Goal: Transaction & Acquisition: Purchase product/service

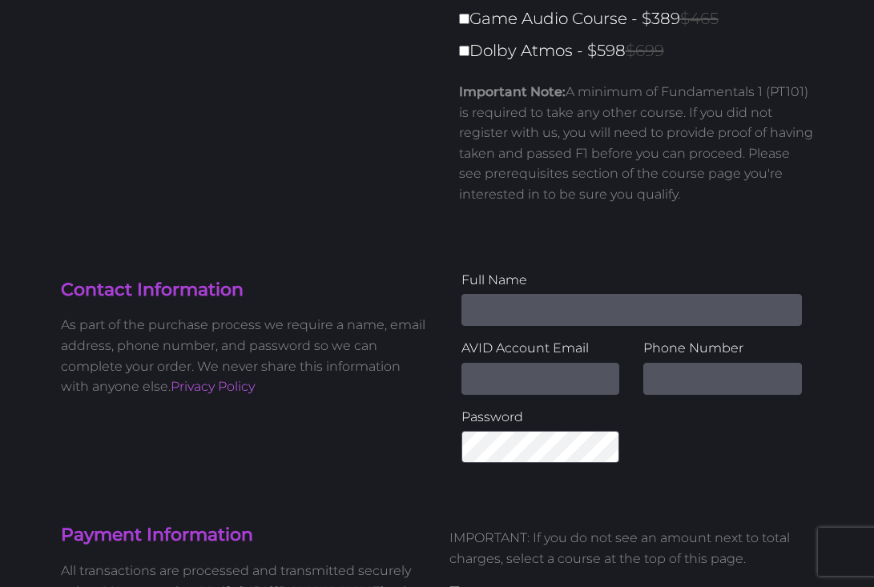
scroll to position [306, 0]
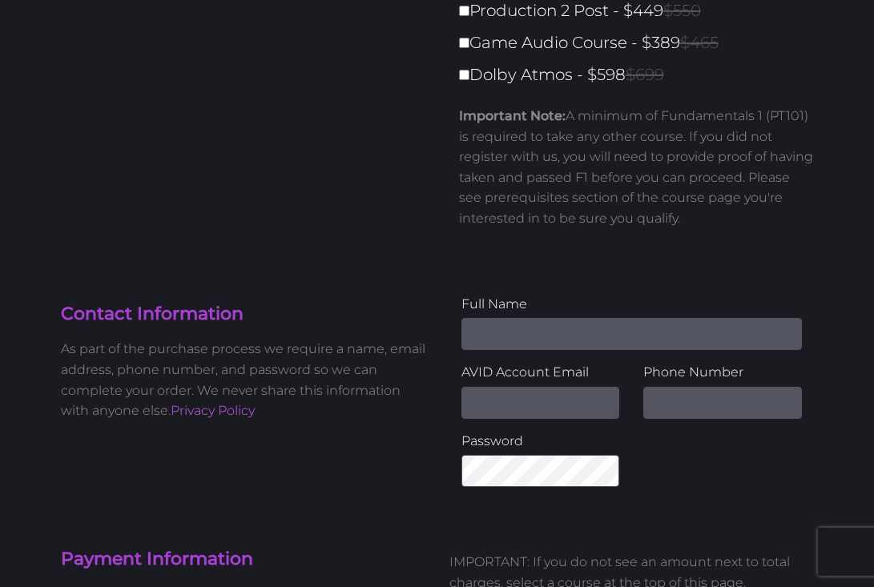
click at [469, 67] on label "Dolby Atmos - $598 $699" at bounding box center [641, 75] width 365 height 28
click at [469, 70] on input "Dolby Atmos - $598 $699" at bounding box center [464, 75] width 10 height 10
checkbox input "true"
type input "598"
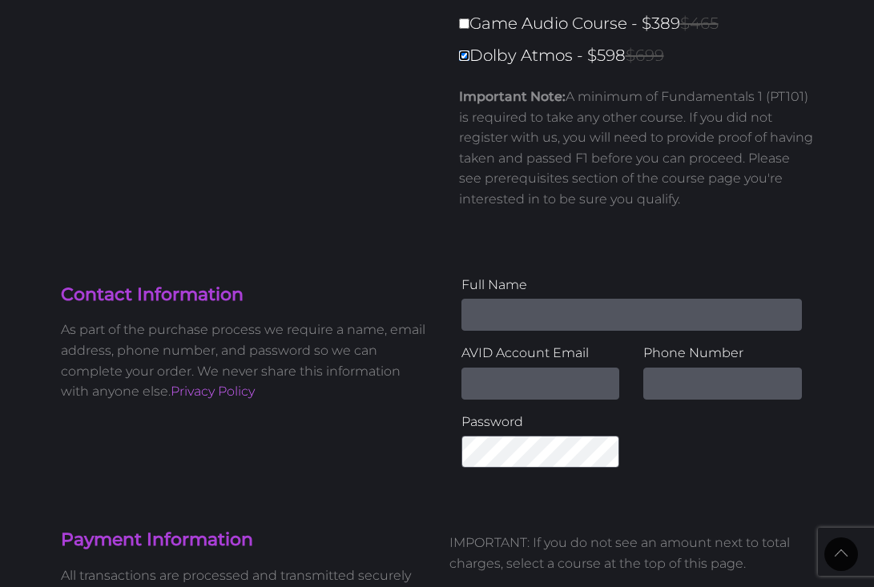
scroll to position [81, 0]
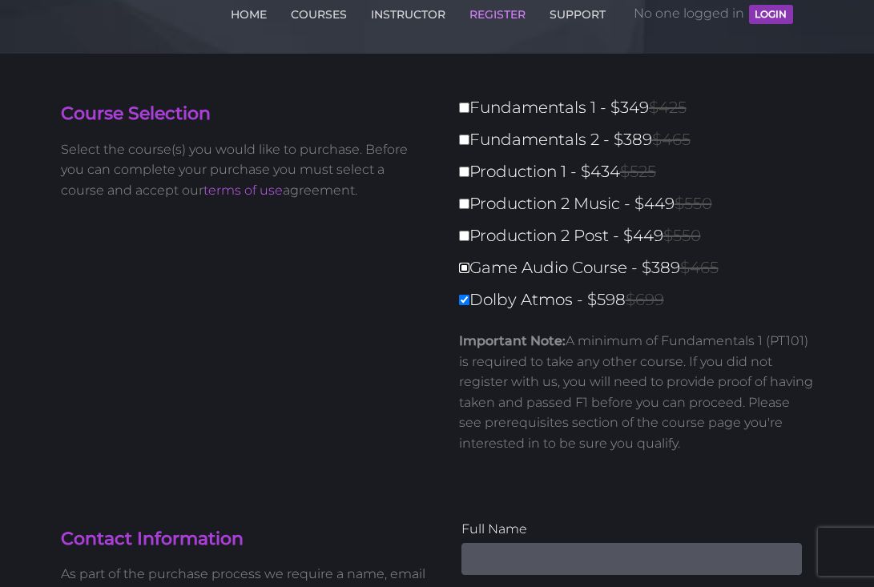
click at [467, 272] on input "Game Audio Course - $389 $465" at bounding box center [464, 268] width 10 height 10
checkbox input "true"
type input "987"
click at [467, 236] on input "Production 2 Post - $449 $550" at bounding box center [464, 236] width 10 height 10
checkbox input "true"
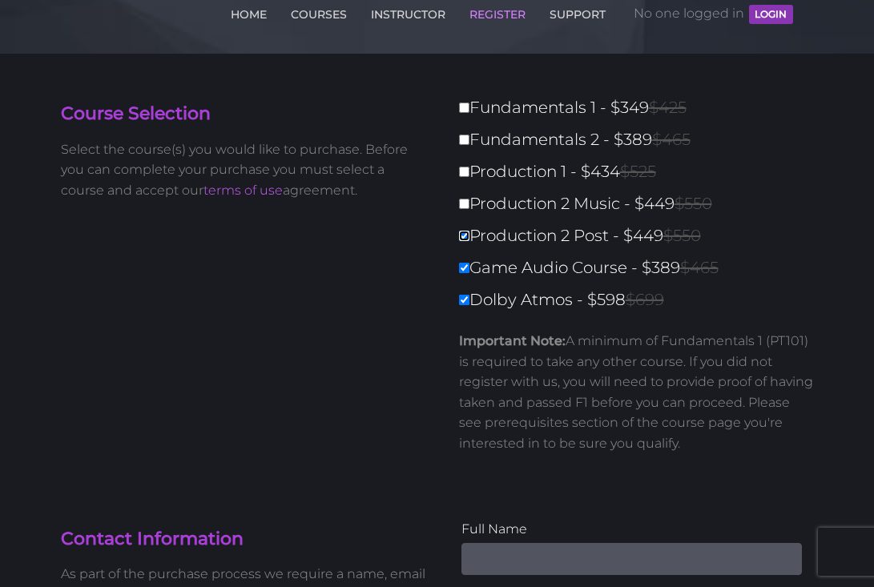
type input "1436"
click at [467, 206] on input "Production 2 Music - $449 $550" at bounding box center [464, 204] width 10 height 10
checkbox input "true"
type input "1885"
click at [467, 178] on label "Production 1 - $434 $525" at bounding box center [641, 172] width 365 height 28
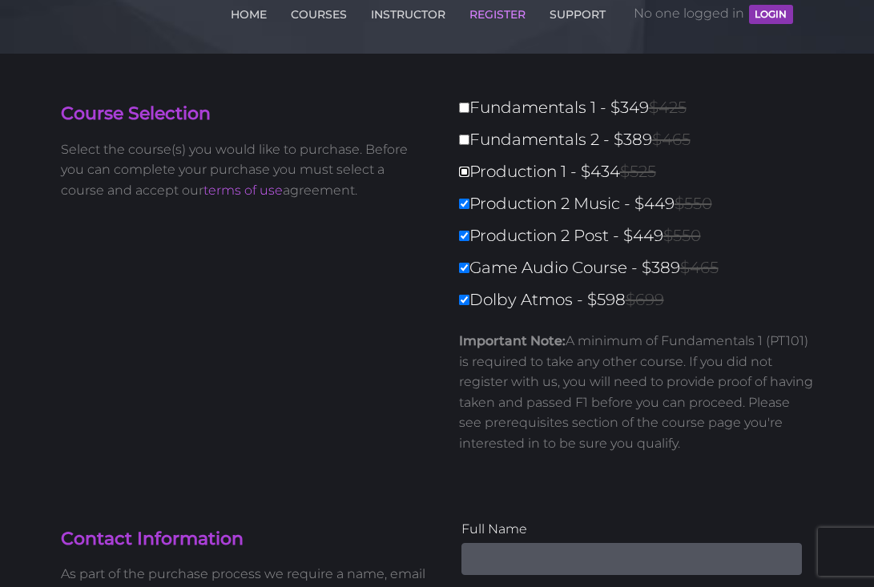
click at [467, 177] on input "Production 1 - $434 $525" at bounding box center [464, 172] width 10 height 10
checkbox input "true"
type input "2319"
click at [469, 143] on label "Fundamentals 2 - $389 $465" at bounding box center [641, 140] width 365 height 28
click at [469, 143] on input "Fundamentals 2 - $389 $465" at bounding box center [464, 140] width 10 height 10
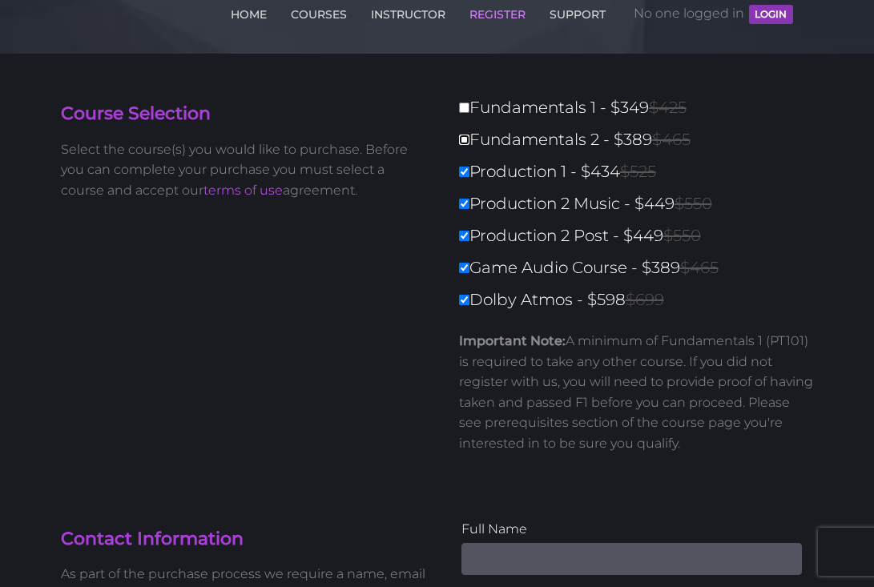
checkbox input "true"
type input "2708"
click at [465, 109] on input "Fundamentals 1 - $349 $425" at bounding box center [464, 108] width 10 height 10
checkbox input "true"
type input "3057"
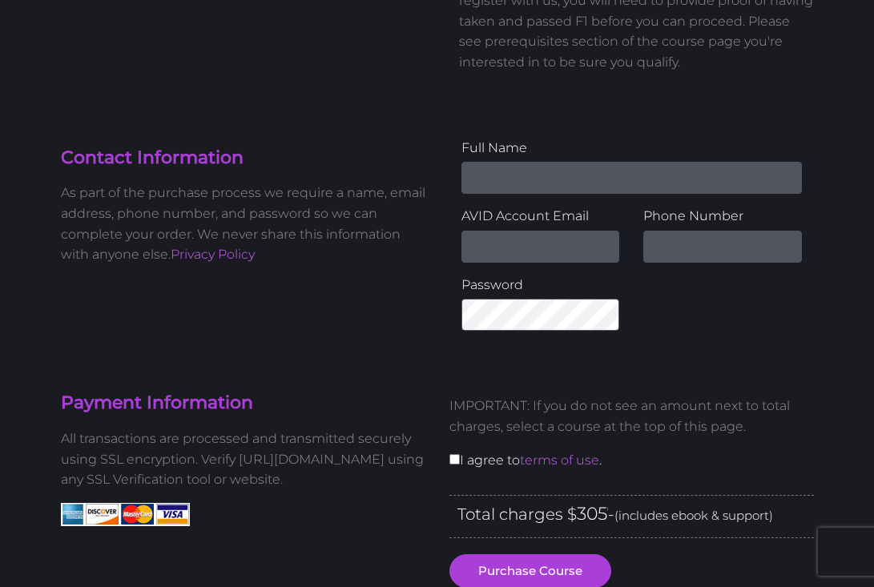
scroll to position [0, 0]
